Goal: Task Accomplishment & Management: Complete application form

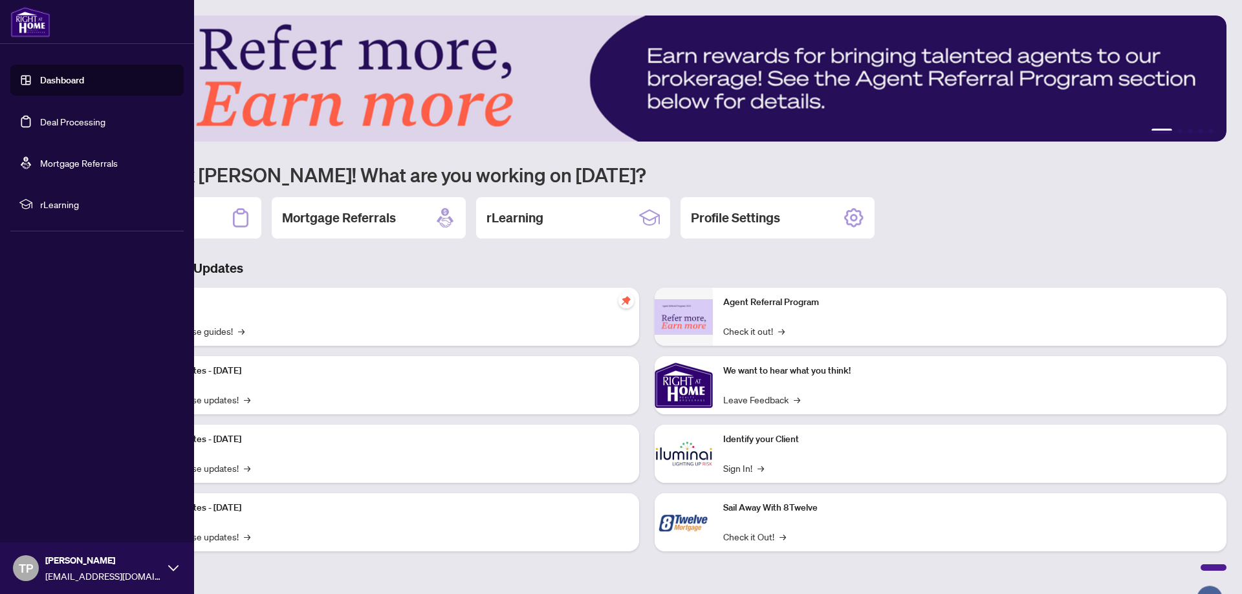
click at [89, 116] on link "Deal Processing" at bounding box center [72, 122] width 65 height 12
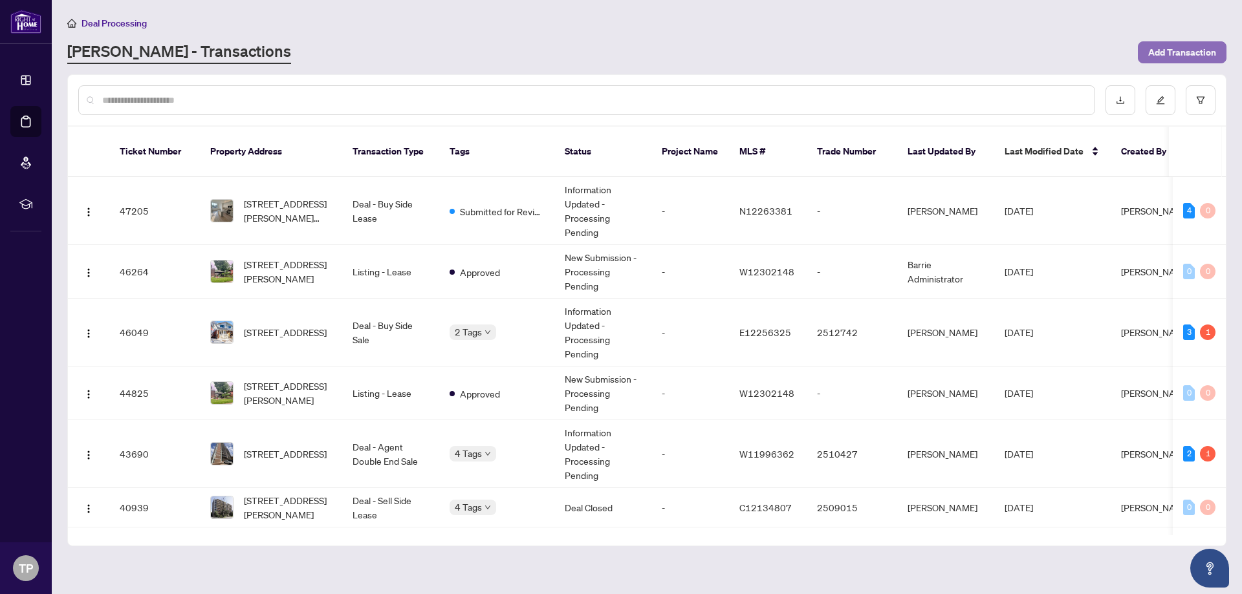
click at [1173, 46] on span "Add Transaction" at bounding box center [1182, 52] width 68 height 21
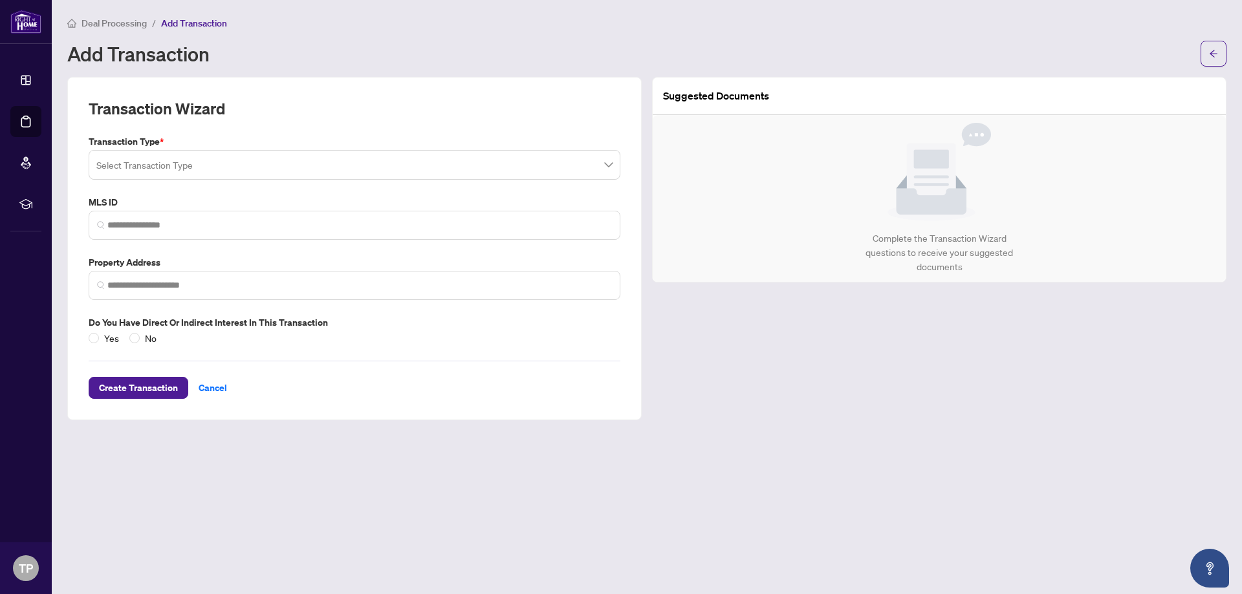
click at [607, 164] on span at bounding box center [354, 165] width 516 height 25
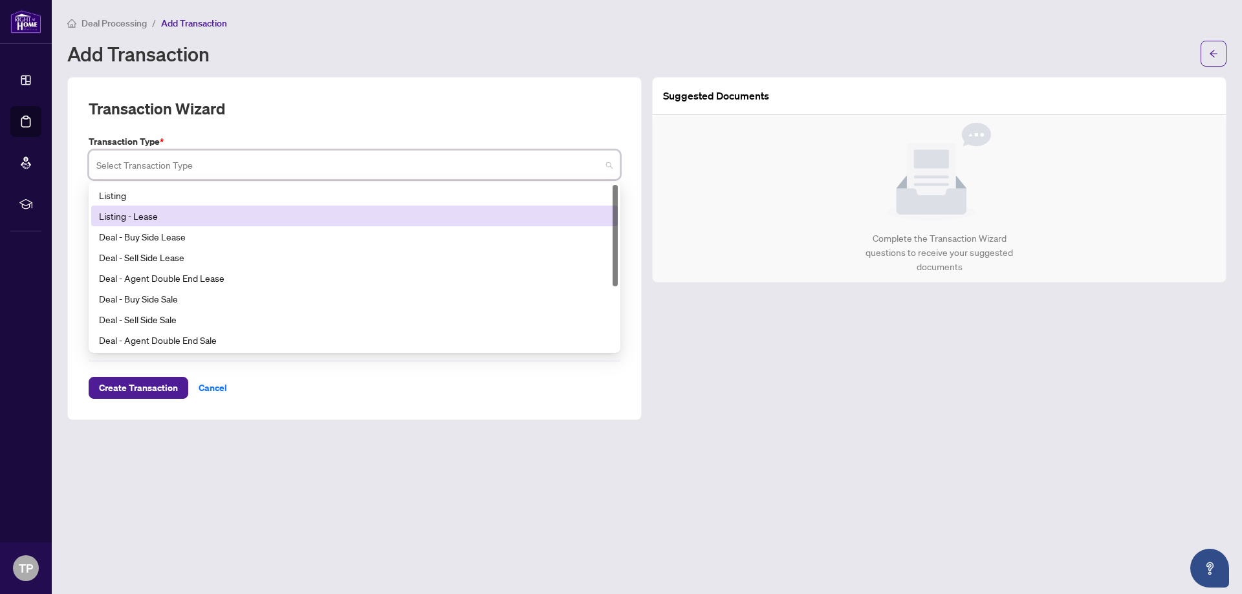
click at [202, 209] on div "Listing - Lease" at bounding box center [354, 216] width 511 height 14
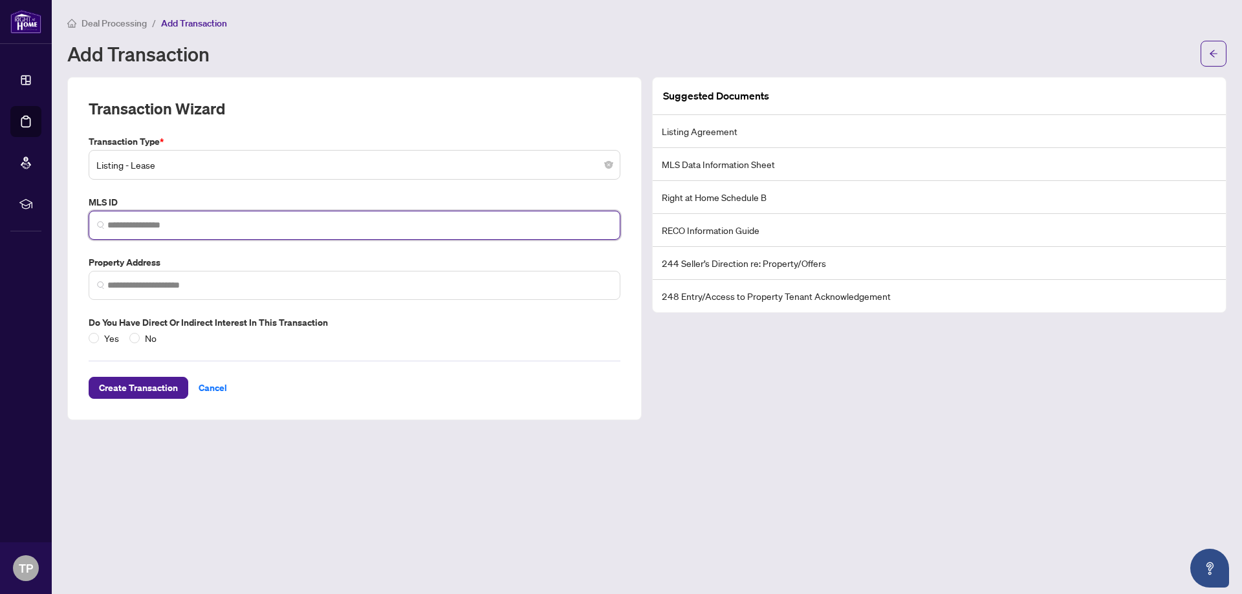
click at [281, 227] on input "search" at bounding box center [359, 226] width 504 height 14
click at [184, 220] on input "search" at bounding box center [359, 226] width 504 height 14
paste input "*********"
type input "*********"
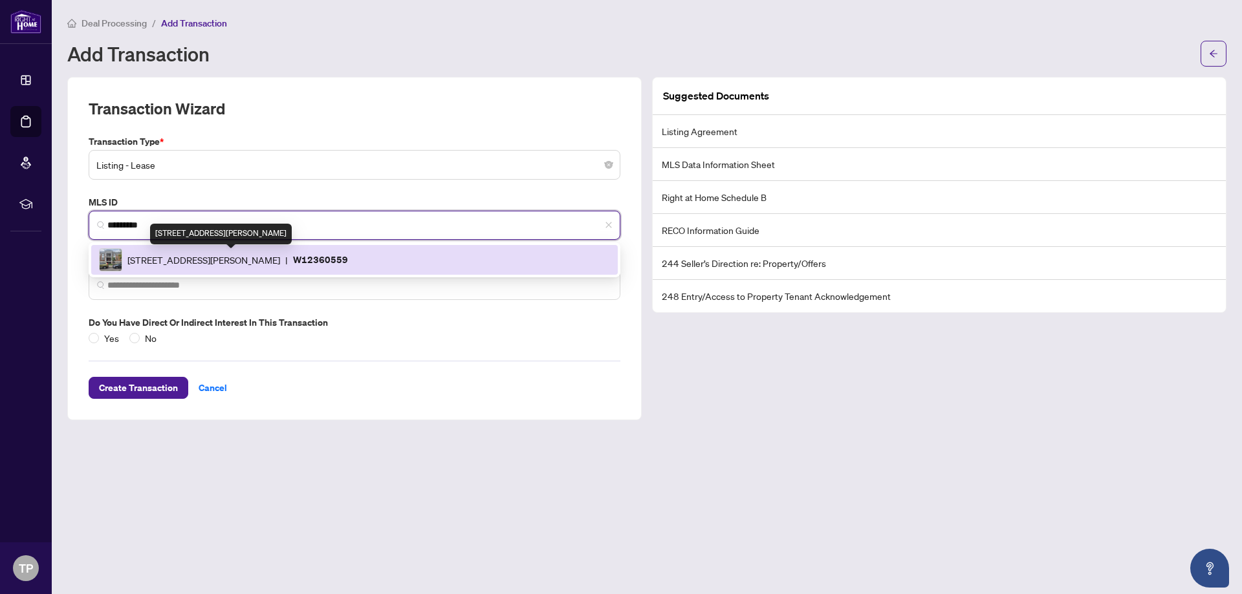
click at [270, 253] on span "[STREET_ADDRESS][PERSON_NAME]" at bounding box center [203, 260] width 153 height 14
type input "**********"
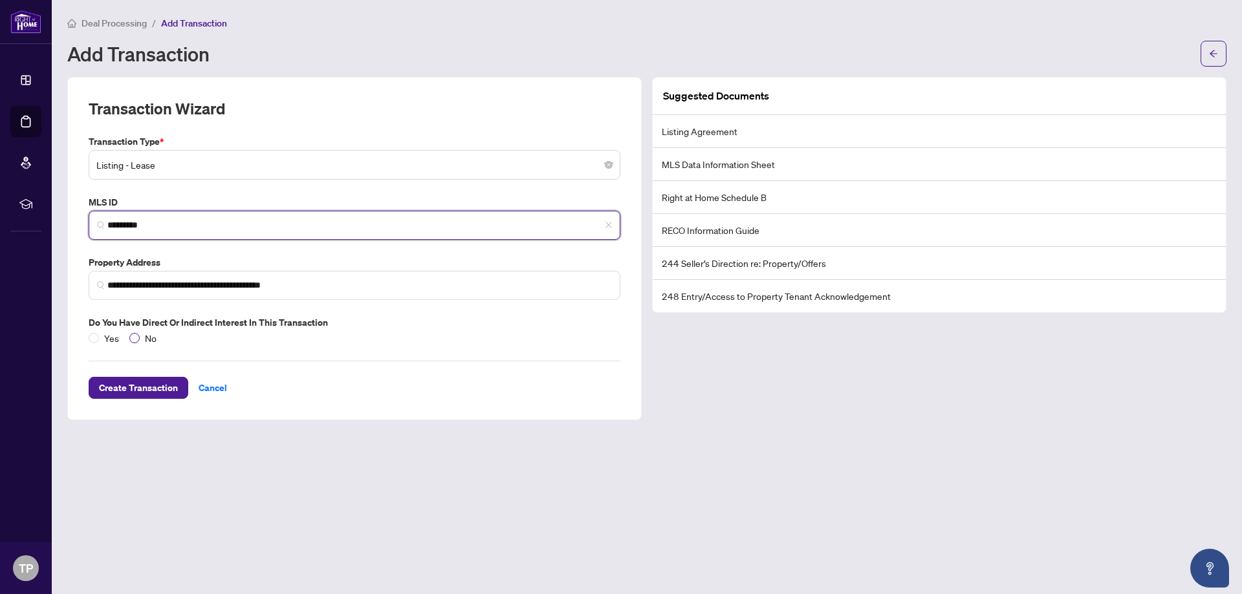
type input "*********"
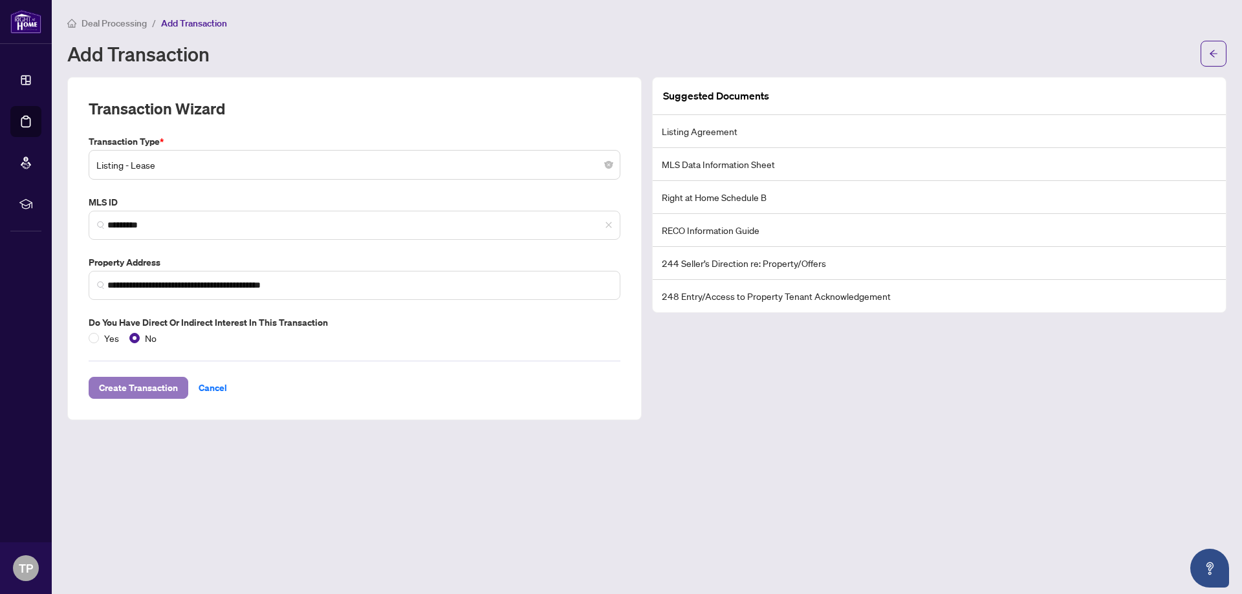
click at [144, 388] on span "Create Transaction" at bounding box center [138, 388] width 79 height 21
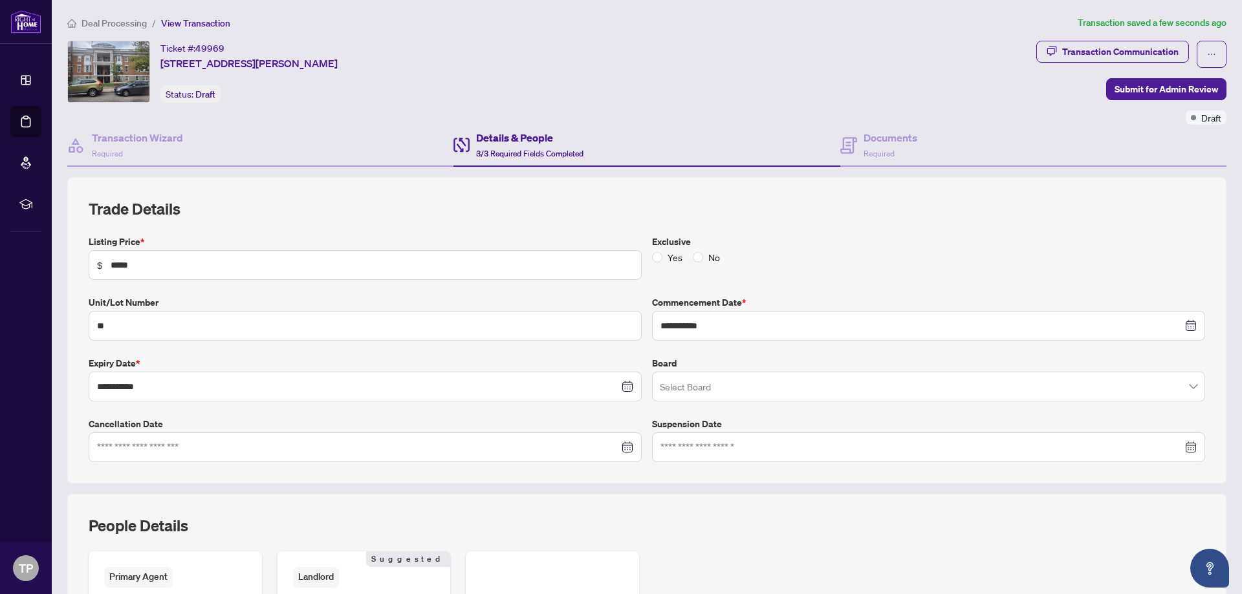
click at [1185, 385] on span at bounding box center [928, 386] width 537 height 25
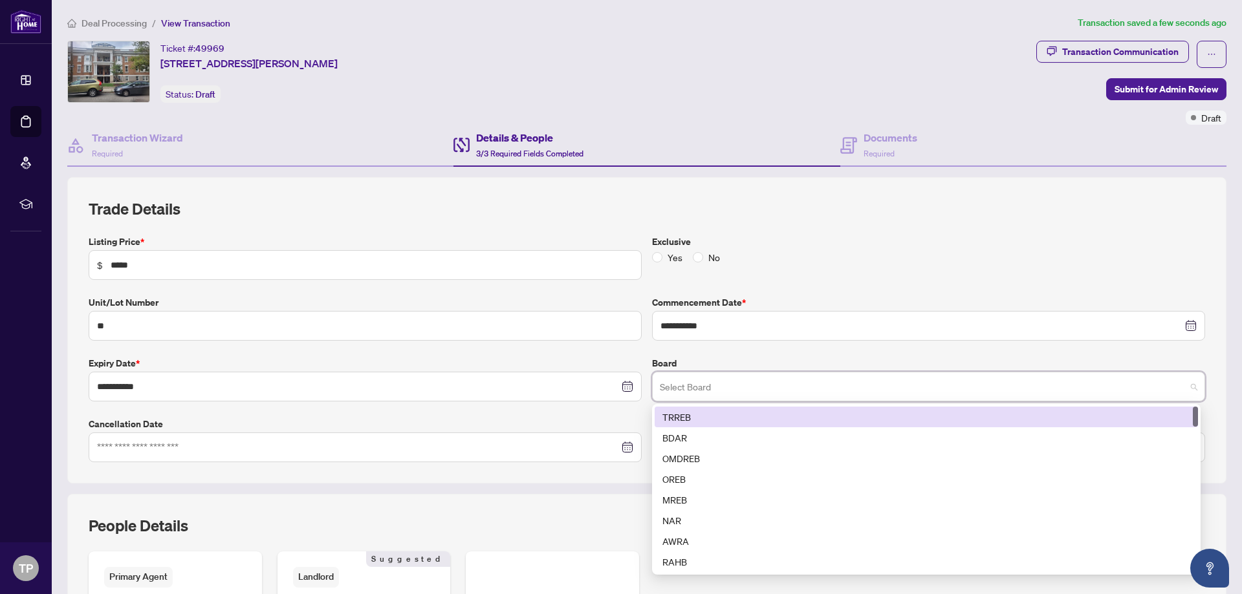
drag, startPoint x: 714, startPoint y: 415, endPoint x: 699, endPoint y: 417, distance: 15.7
click at [716, 415] on div "TRREB" at bounding box center [926, 417] width 528 height 14
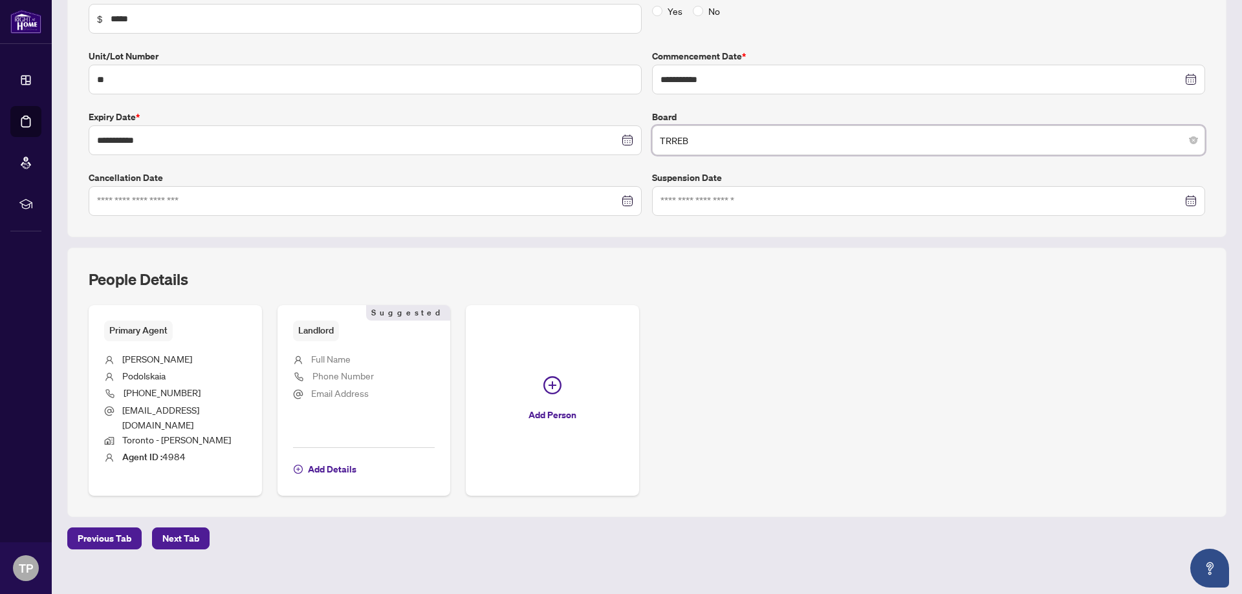
scroll to position [249, 0]
click at [175, 526] on span "Next Tab" at bounding box center [180, 536] width 37 height 21
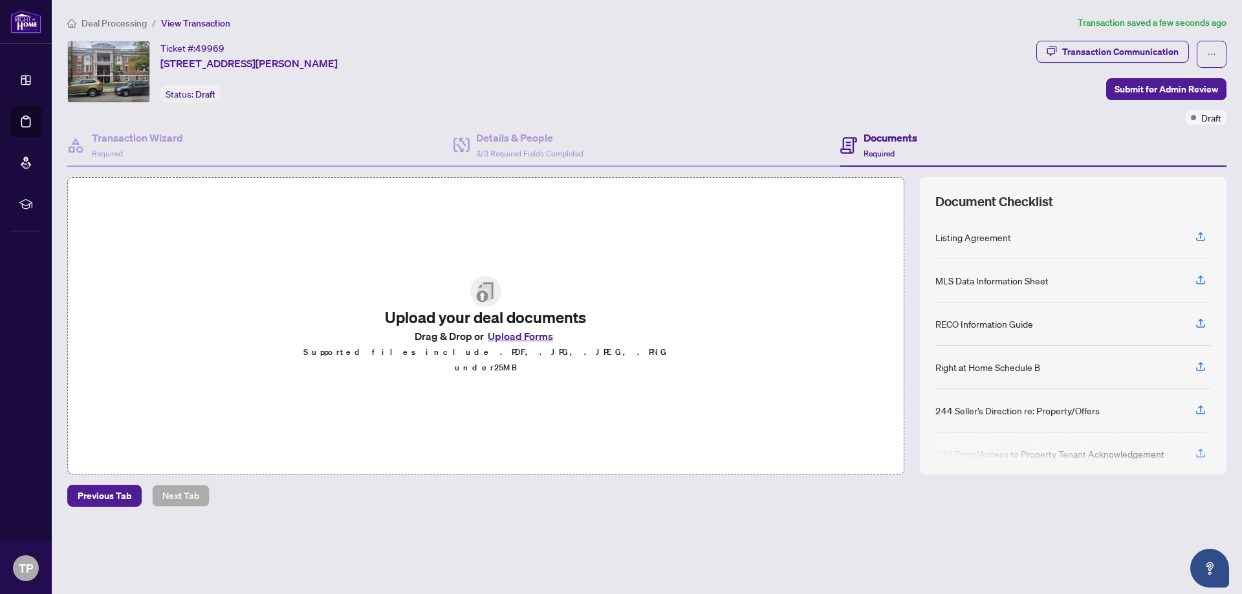
click at [512, 342] on button "Upload Forms" at bounding box center [520, 336] width 73 height 17
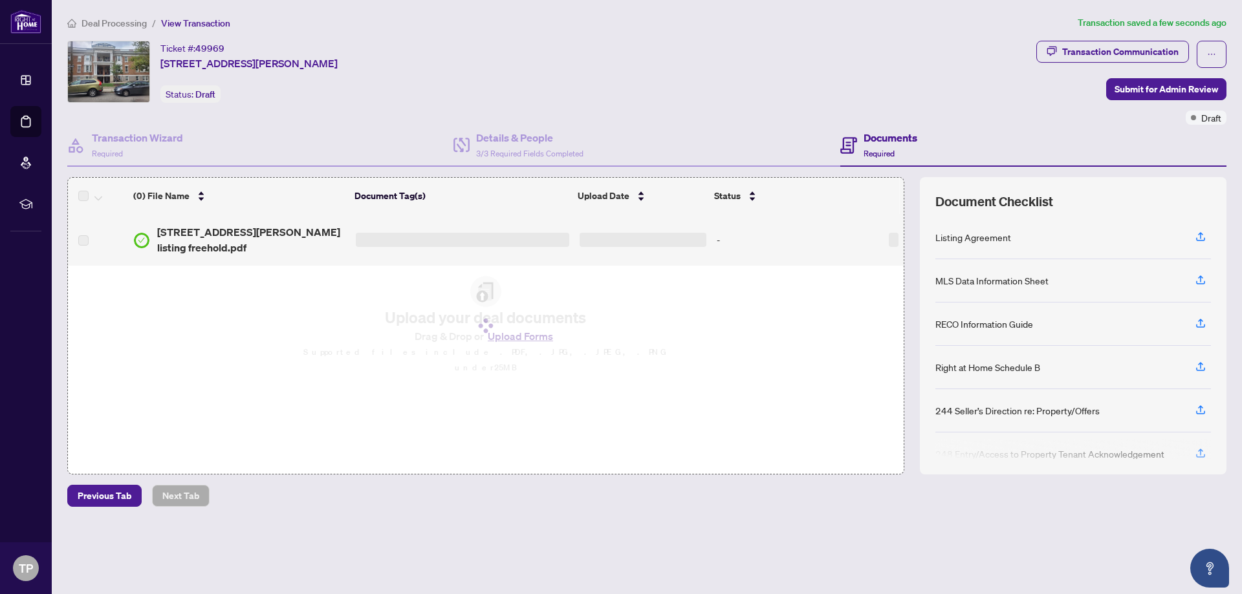
click at [336, 298] on div "(0) File Name Document Tag(s) Upload Date Status [STREET_ADDRESS][PERSON_NAME] …" at bounding box center [485, 326] width 837 height 298
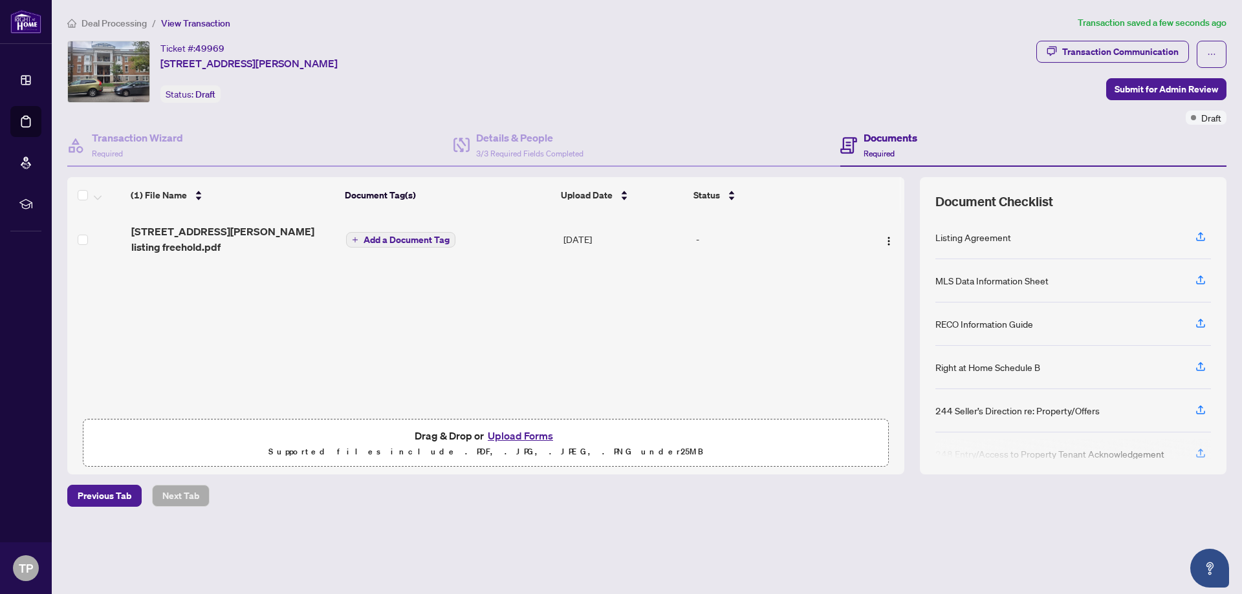
click at [381, 235] on span "Add a Document Tag" at bounding box center [406, 239] width 86 height 9
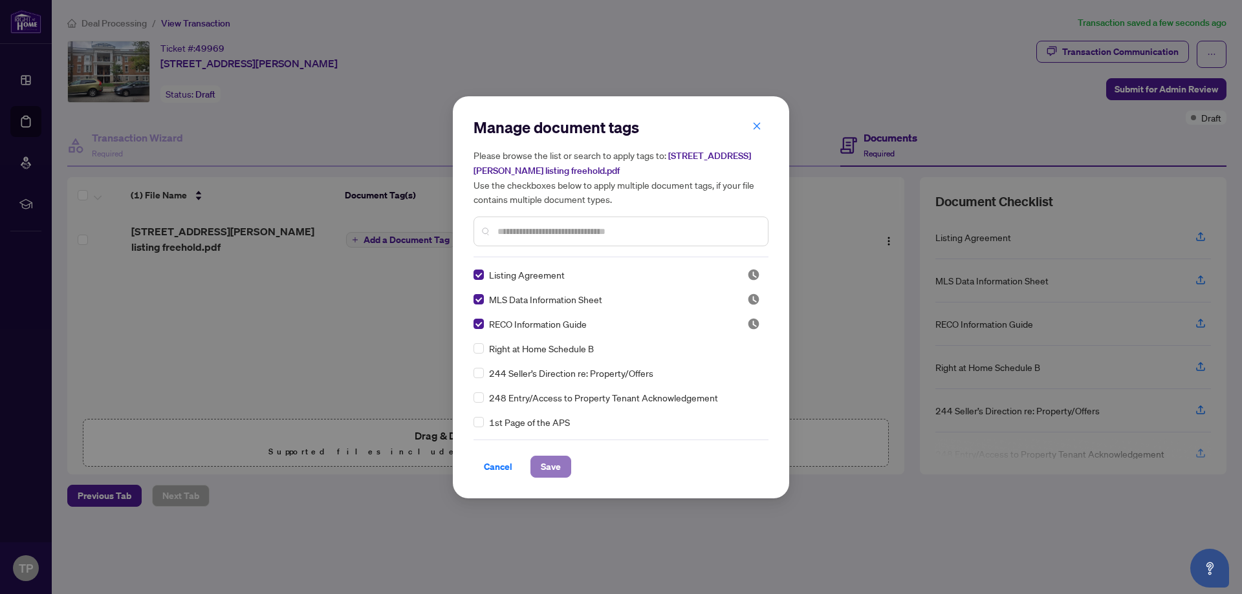
click at [556, 458] on span "Save" at bounding box center [551, 467] width 20 height 21
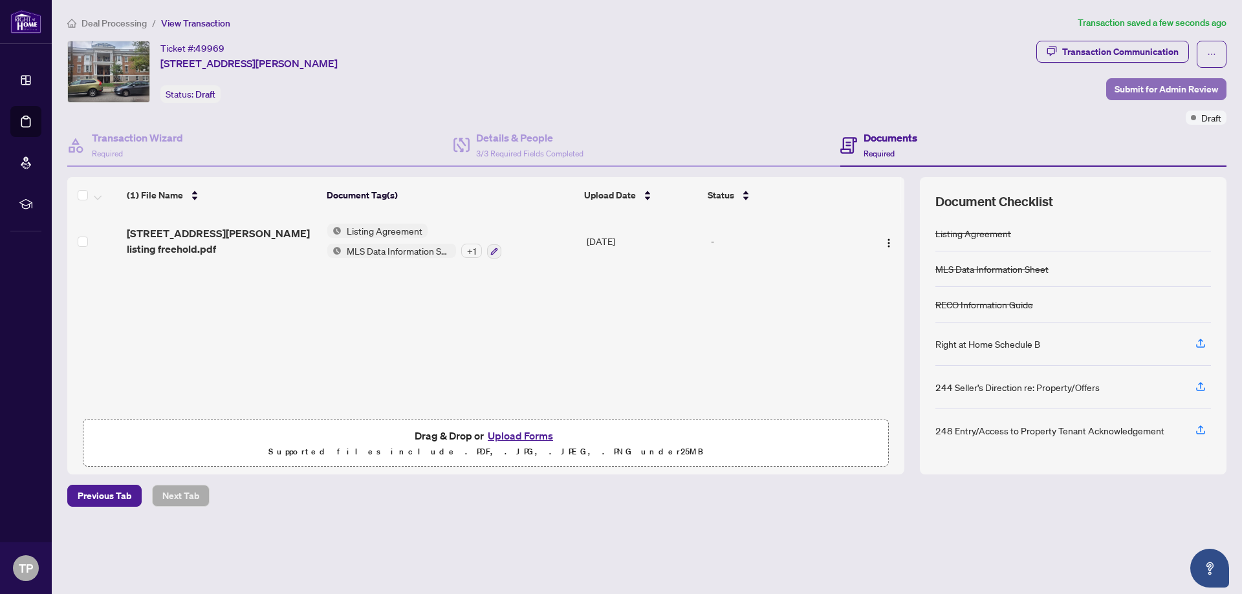
click at [1164, 80] on span "Submit for Admin Review" at bounding box center [1165, 89] width 103 height 21
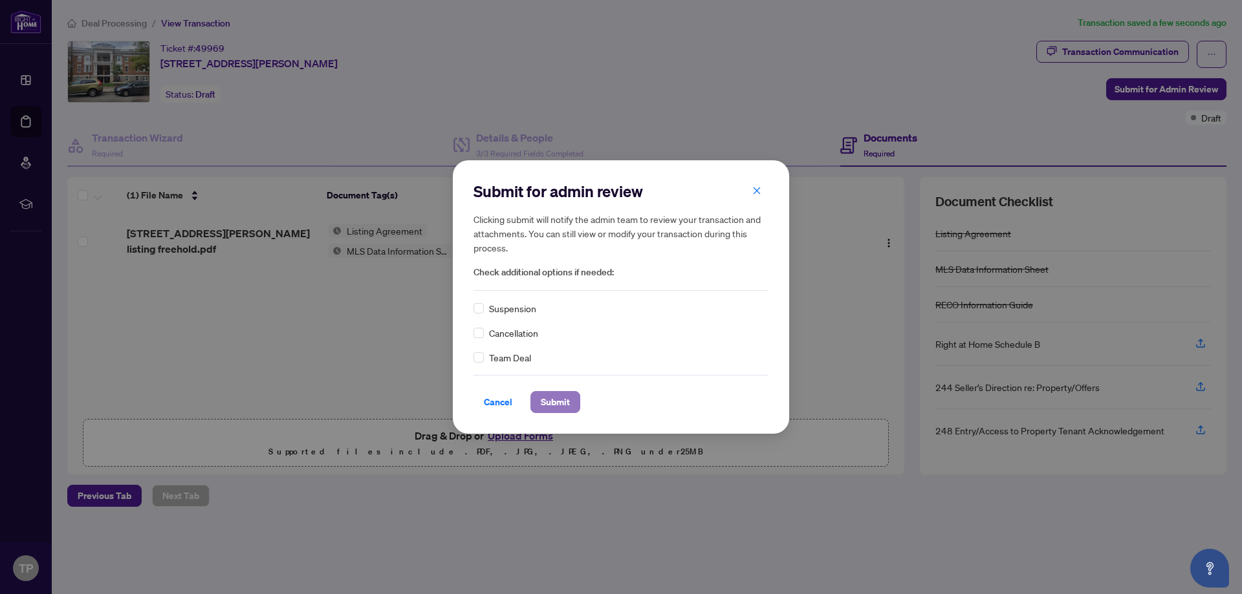
click at [567, 401] on span "Submit" at bounding box center [555, 402] width 29 height 21
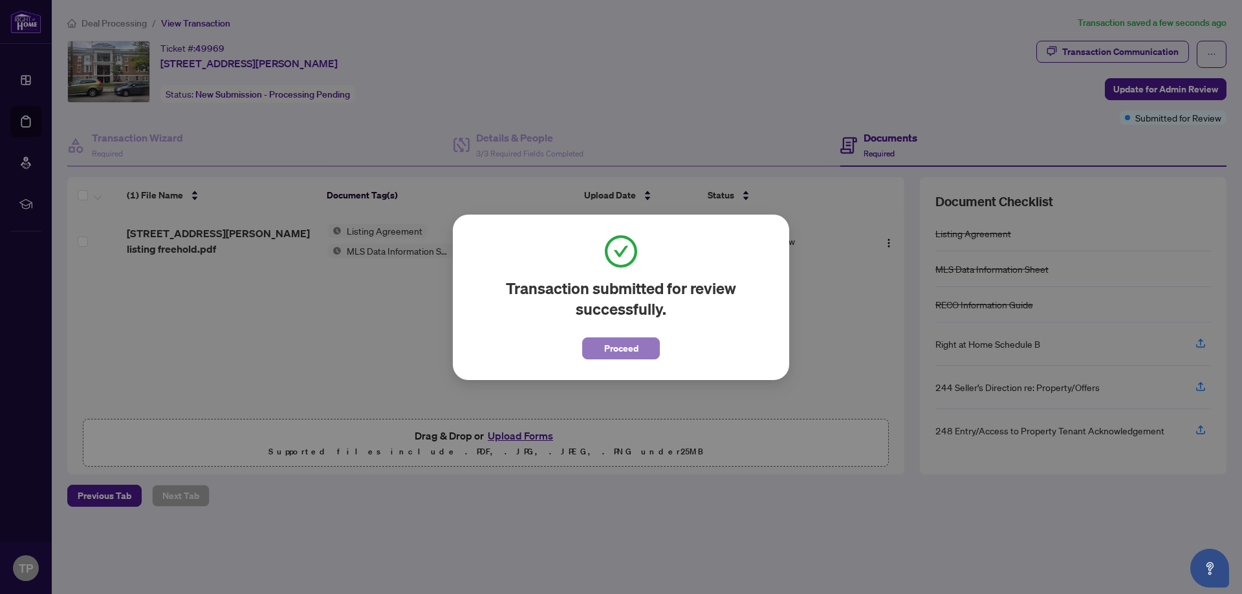
click at [617, 345] on span "Proceed" at bounding box center [621, 348] width 34 height 21
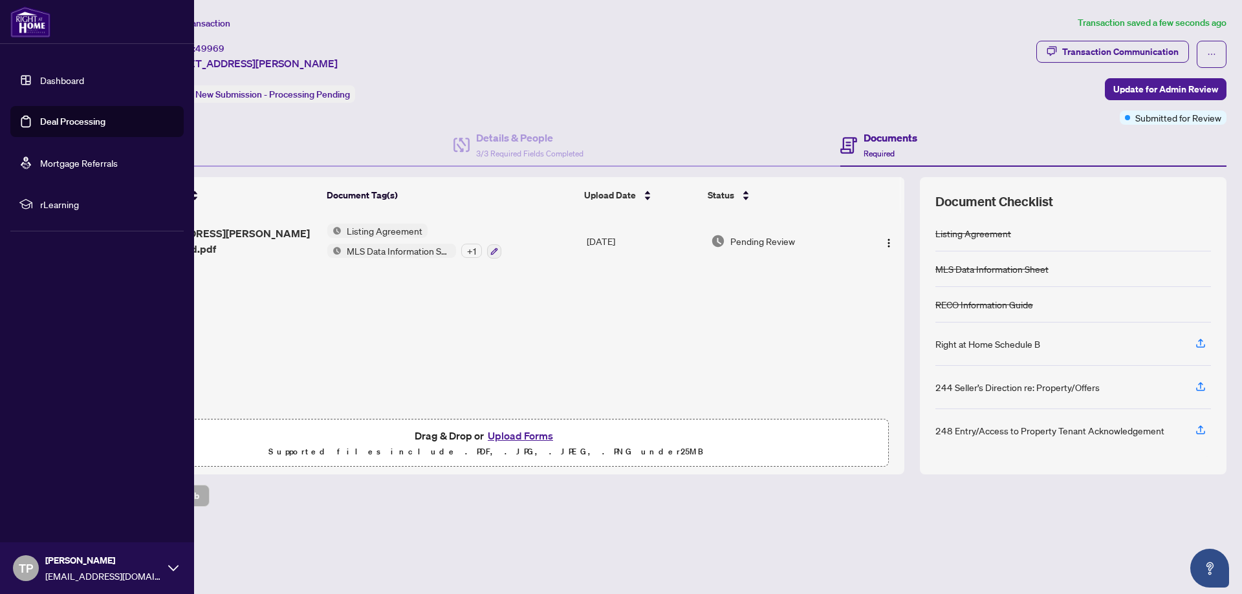
click at [74, 125] on link "Deal Processing" at bounding box center [72, 122] width 65 height 12
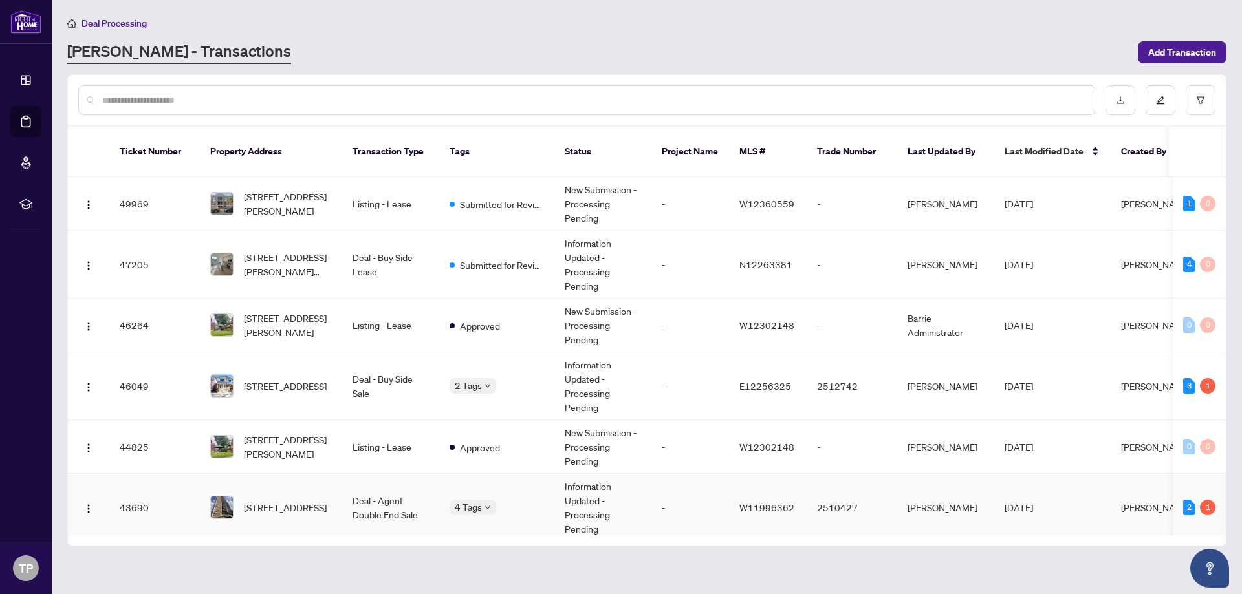
click at [651, 479] on td "-" at bounding box center [690, 508] width 78 height 68
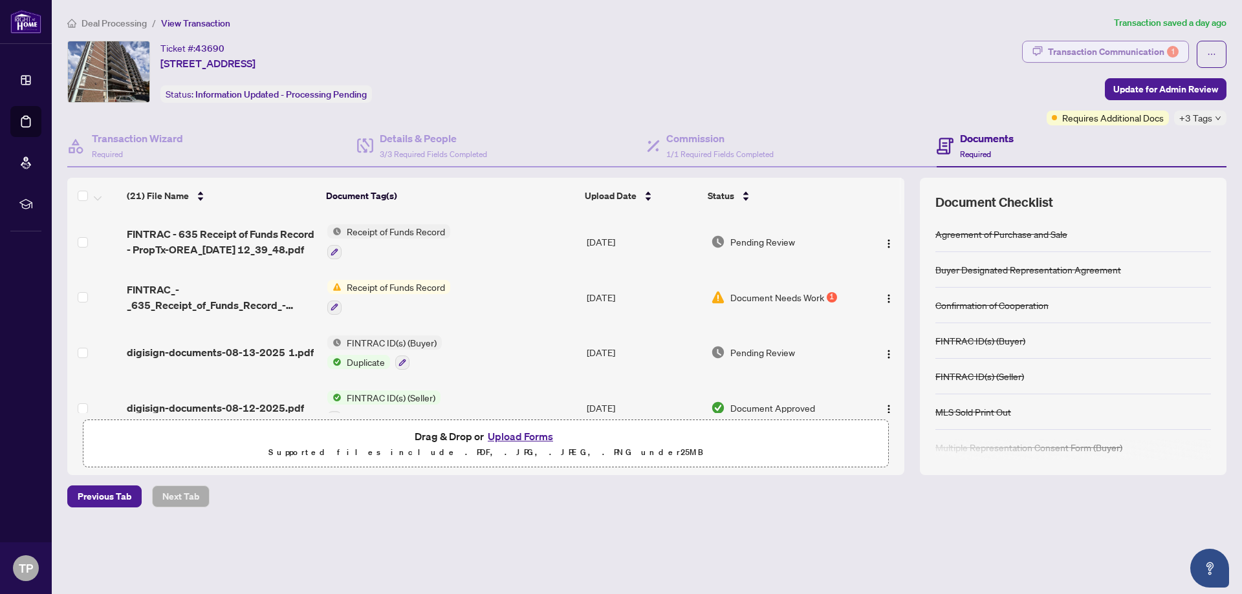
click at [1098, 49] on div "Transaction Communication 1" at bounding box center [1113, 51] width 131 height 21
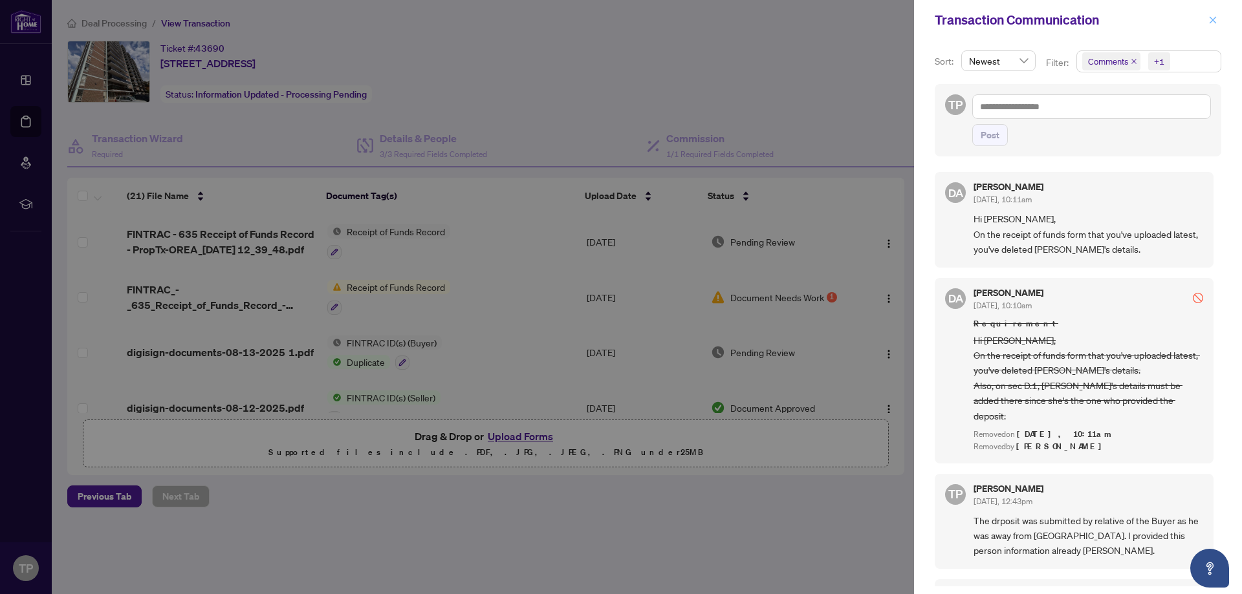
click at [1211, 12] on span "button" at bounding box center [1212, 20] width 9 height 21
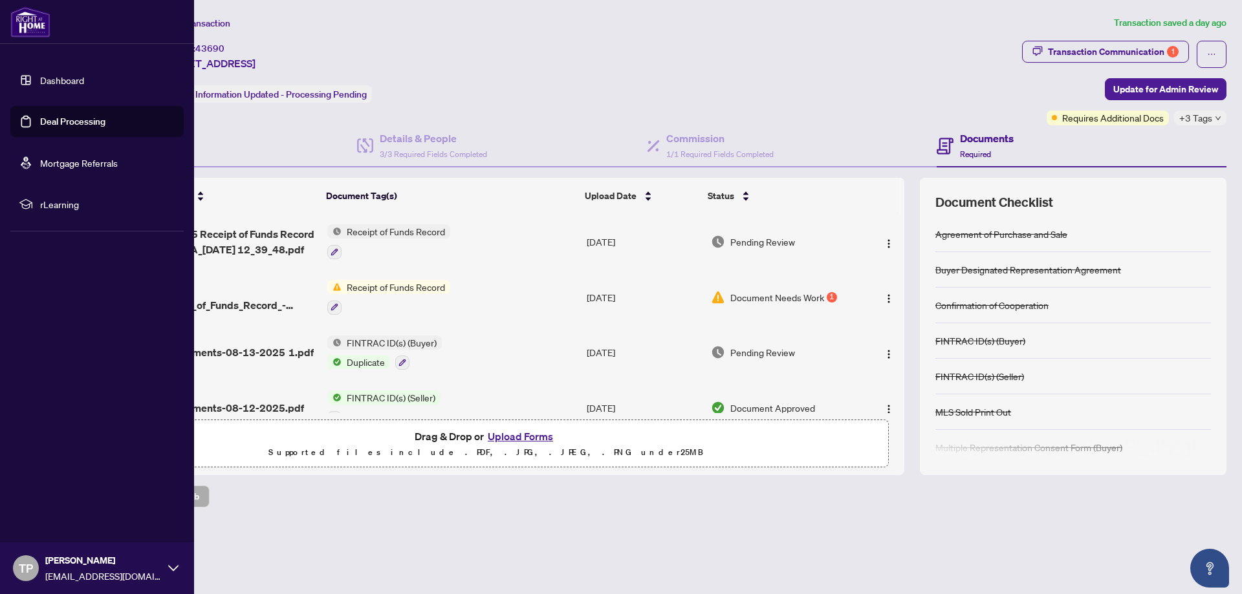
click at [95, 116] on link "Deal Processing" at bounding box center [72, 122] width 65 height 12
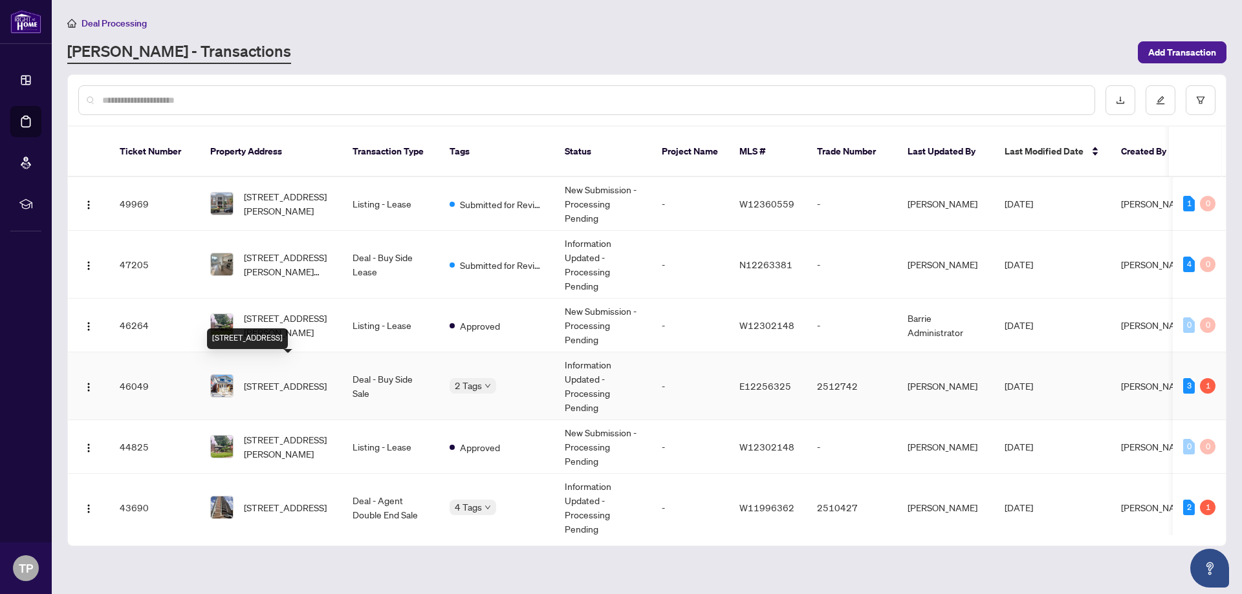
click at [319, 379] on span "[STREET_ADDRESS]" at bounding box center [285, 386] width 83 height 14
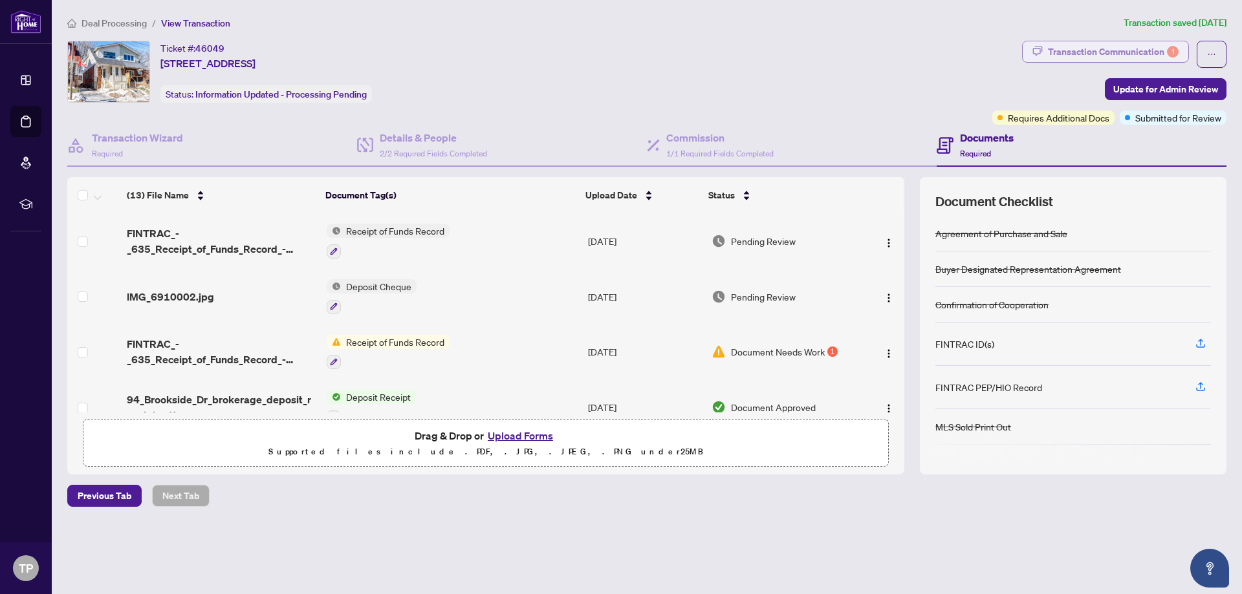
click at [1103, 47] on div "Transaction Communication 1" at bounding box center [1113, 51] width 131 height 21
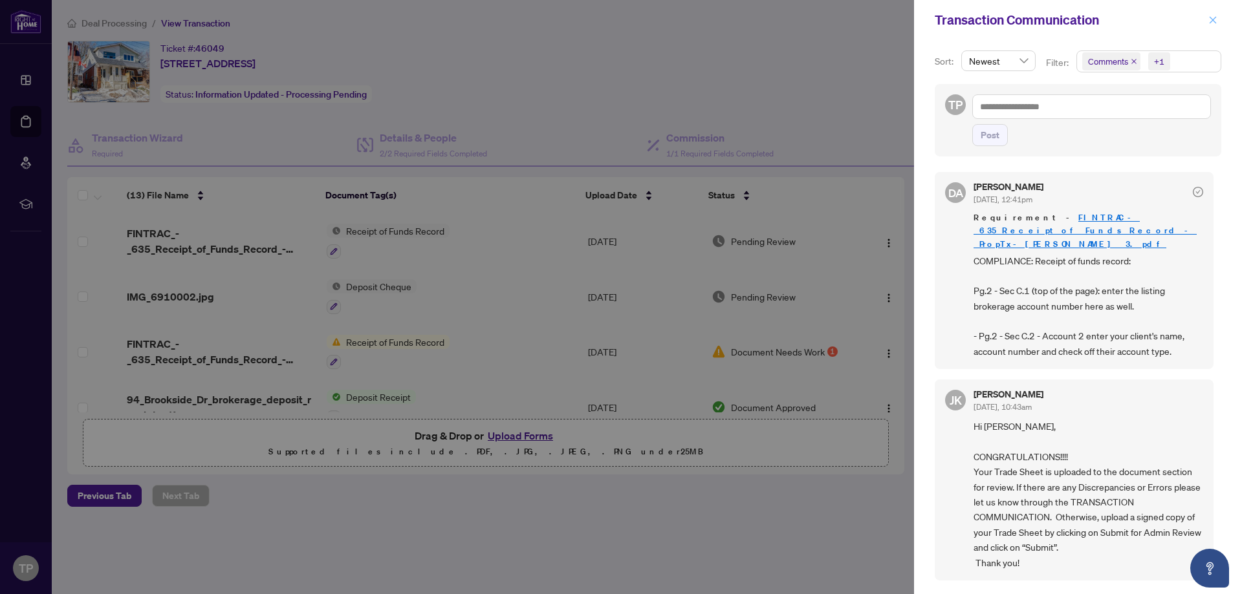
click at [1208, 19] on button "button" at bounding box center [1212, 20] width 17 height 16
